Goal: Task Accomplishment & Management: Manage account settings

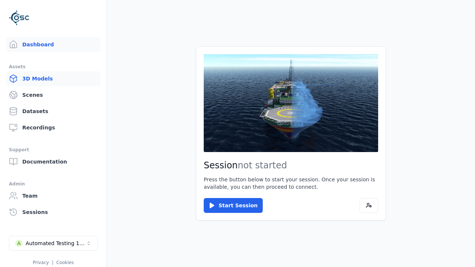
click at [53, 79] on link "3D Models" at bounding box center [53, 78] width 95 height 15
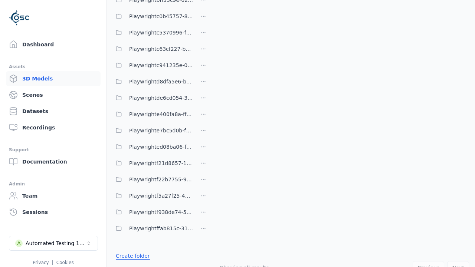
click at [132, 256] on link "Create folder" at bounding box center [133, 255] width 34 height 7
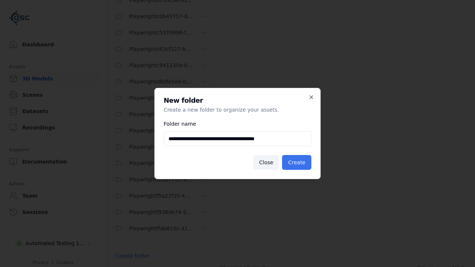
type input "**********"
click at [297, 163] on button "Create" at bounding box center [296, 162] width 29 height 15
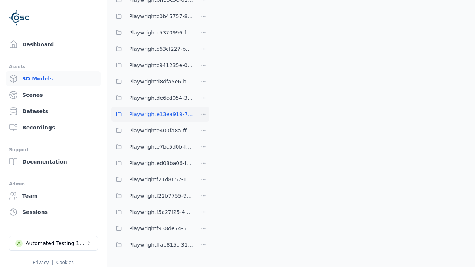
click at [152, 114] on span "Playwrighte13ea919-7ee8-4cee-8fb5-a83bfbd03e0f" at bounding box center [161, 114] width 64 height 9
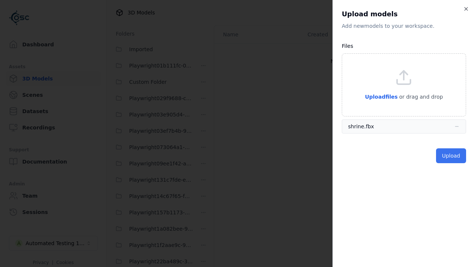
click at [451, 156] on button "Upload" at bounding box center [451, 155] width 30 height 15
